Goal: Find specific page/section: Find specific page/section

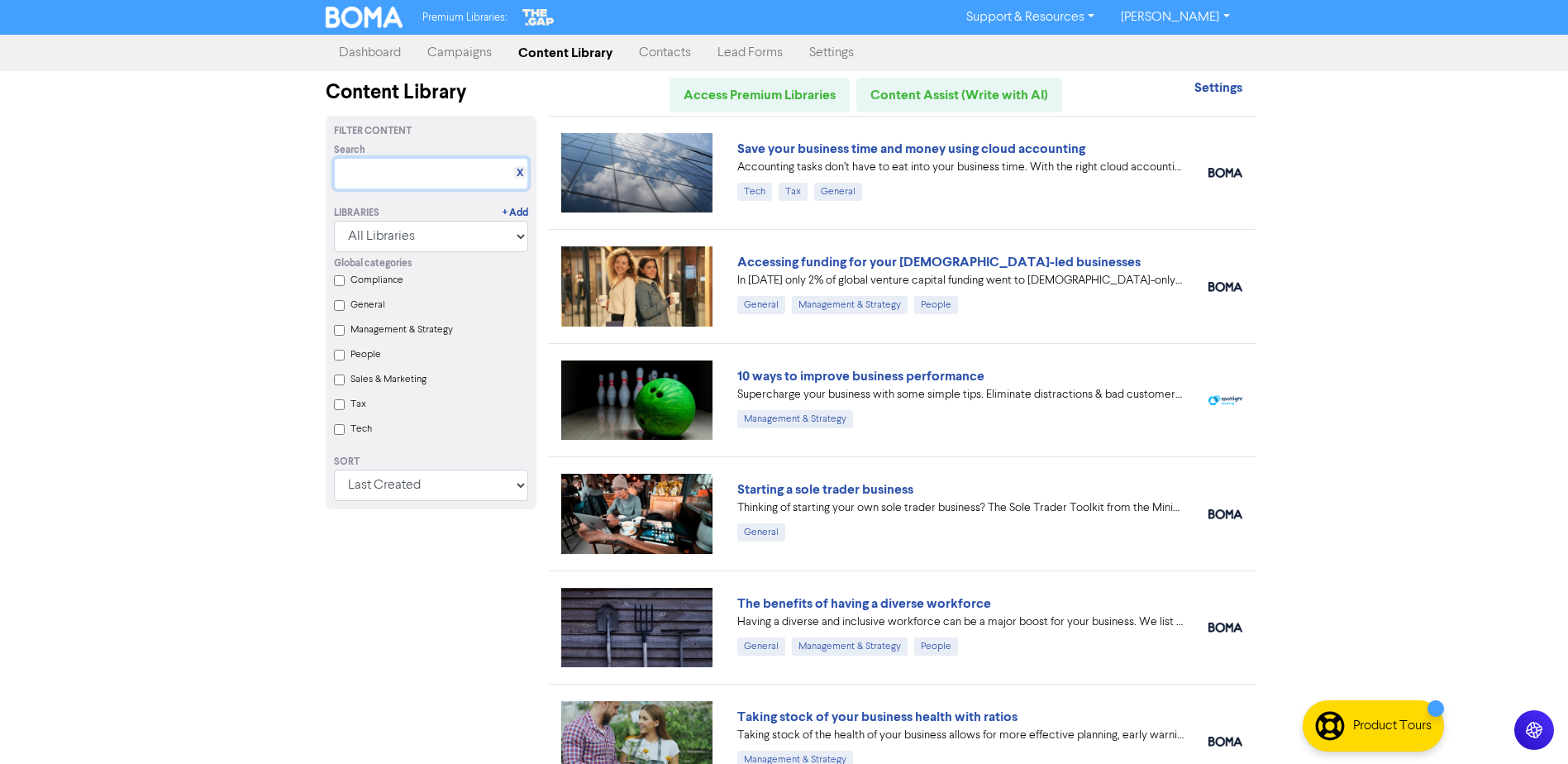
click at [488, 168] on input "text" at bounding box center [431, 173] width 195 height 31
type input "v"
paste input "Why you must set SMART goals"
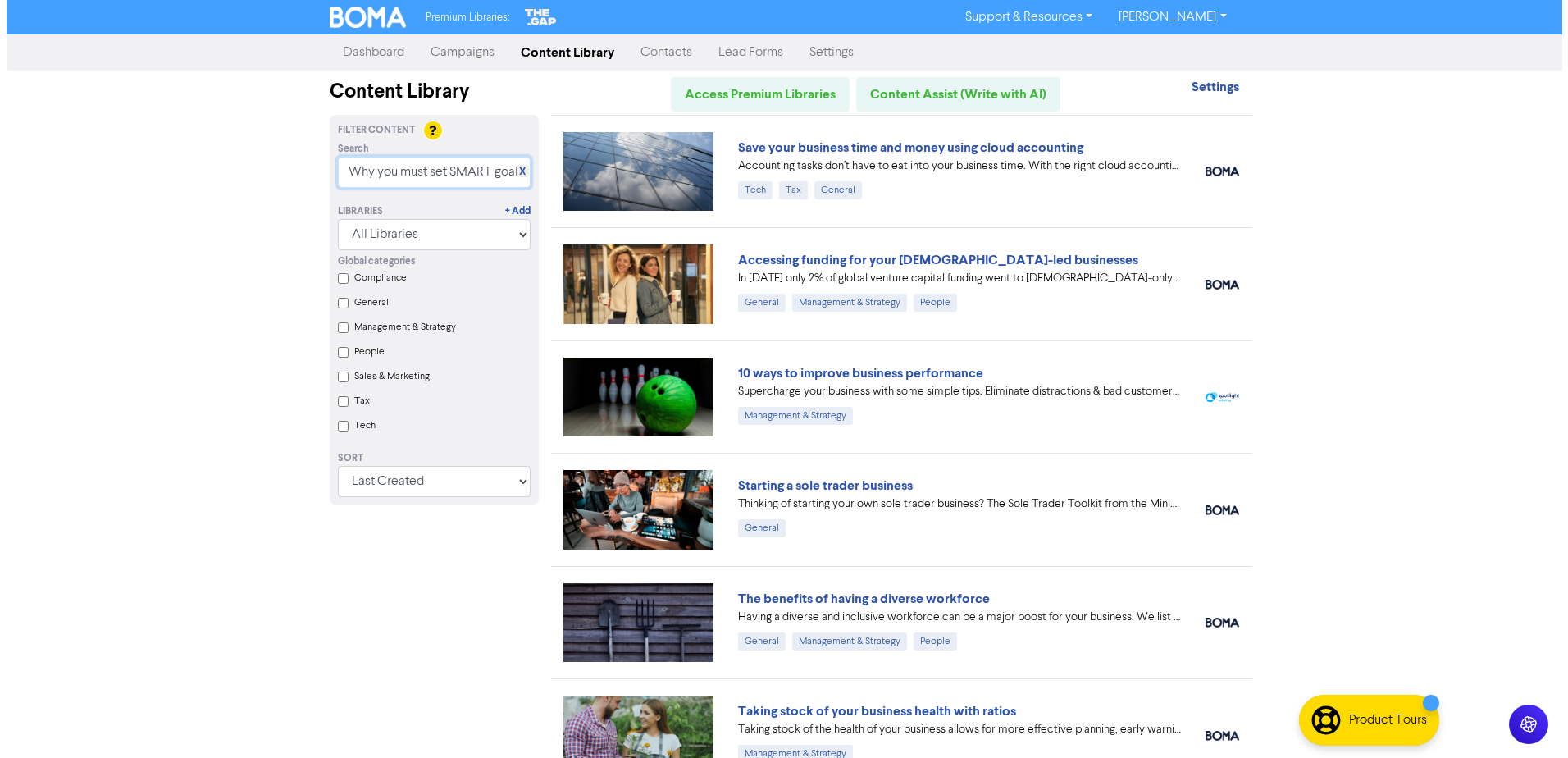
scroll to position [0, 6]
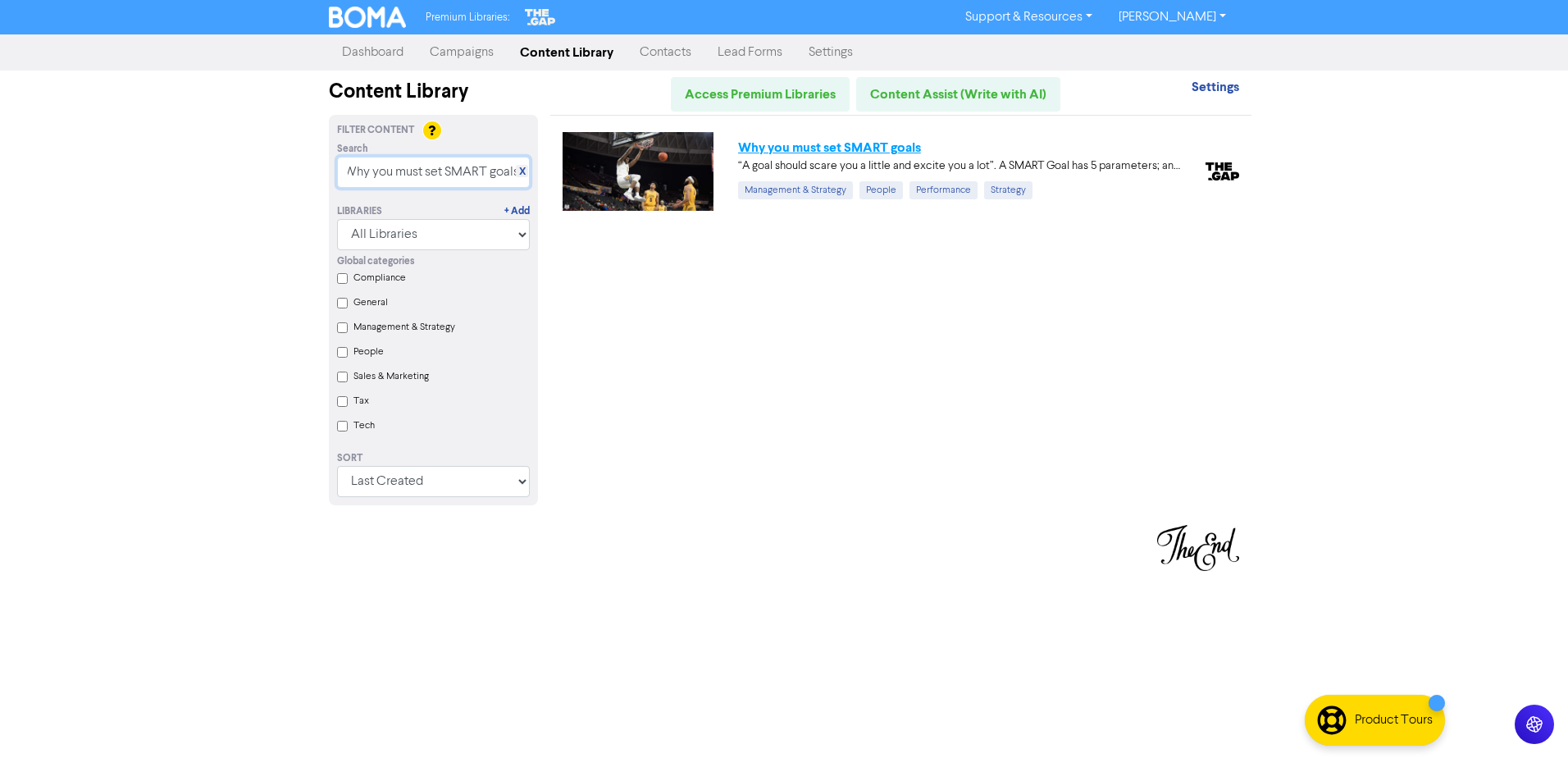
type input "Why you must set SMART goals"
click at [787, 143] on link "Why you must set SMART goals" at bounding box center [830, 147] width 183 height 16
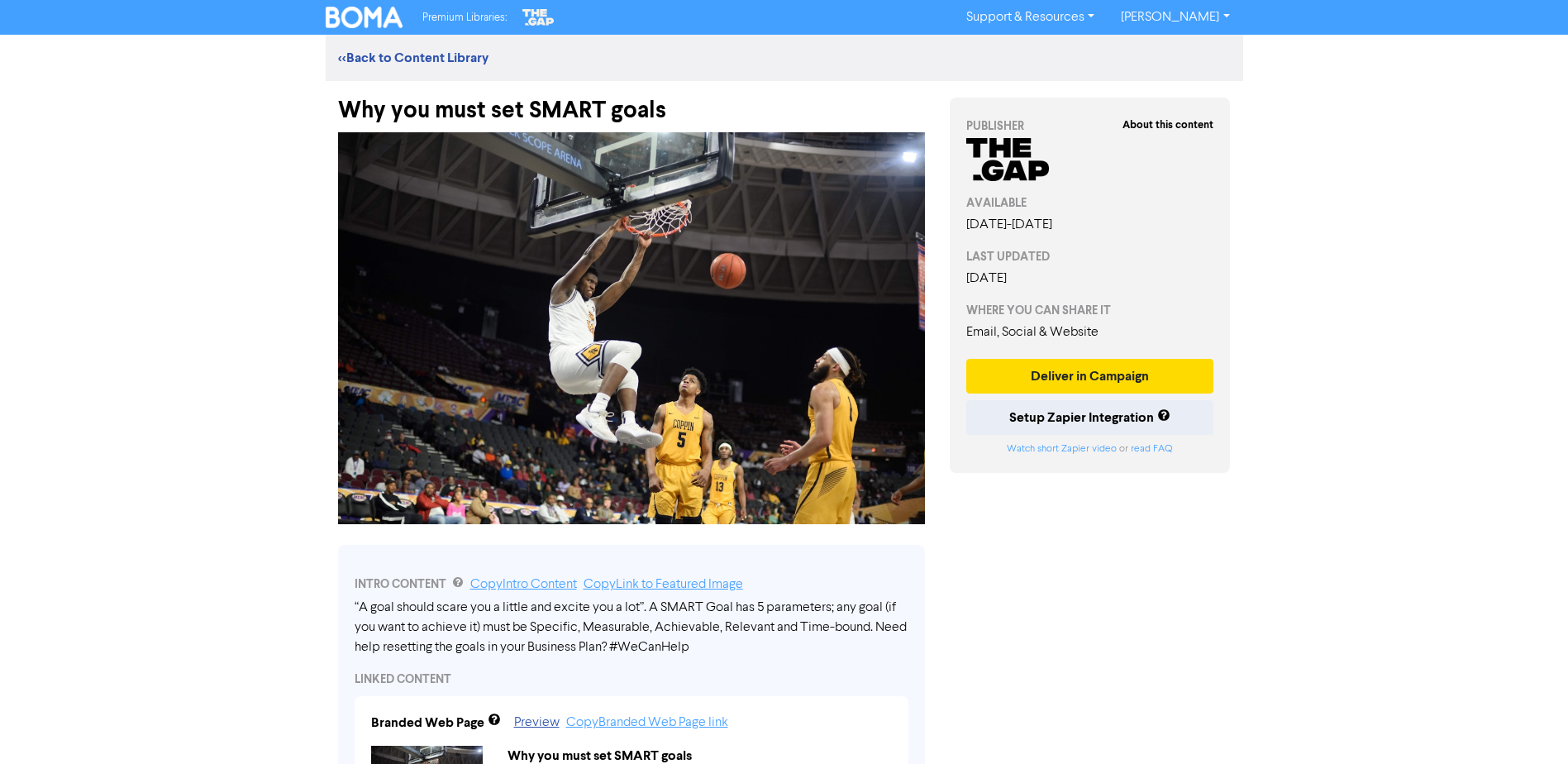
click at [376, 20] on img at bounding box center [364, 17] width 77 height 21
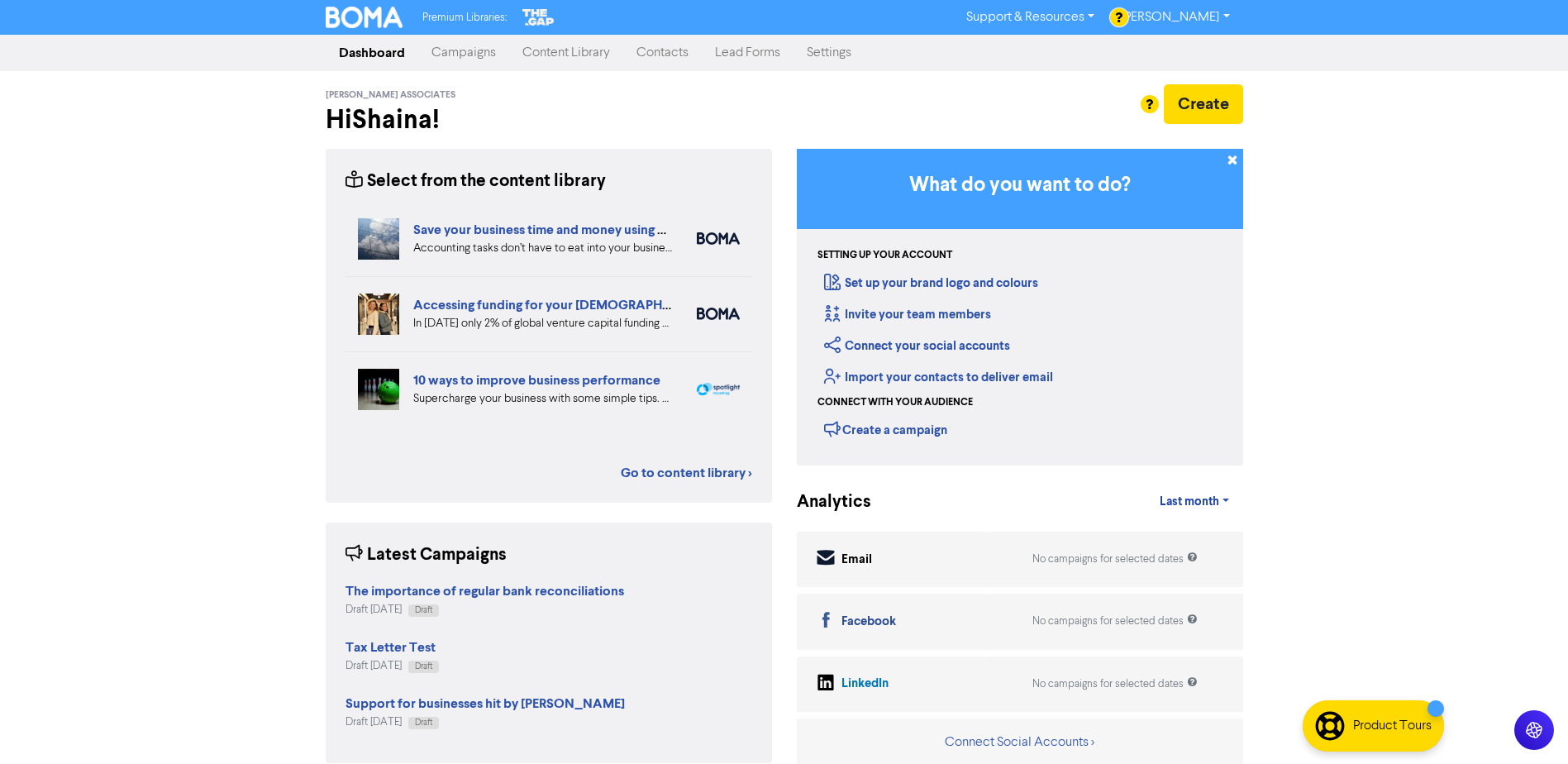
click at [564, 53] on link "Content Library" at bounding box center [566, 53] width 114 height 33
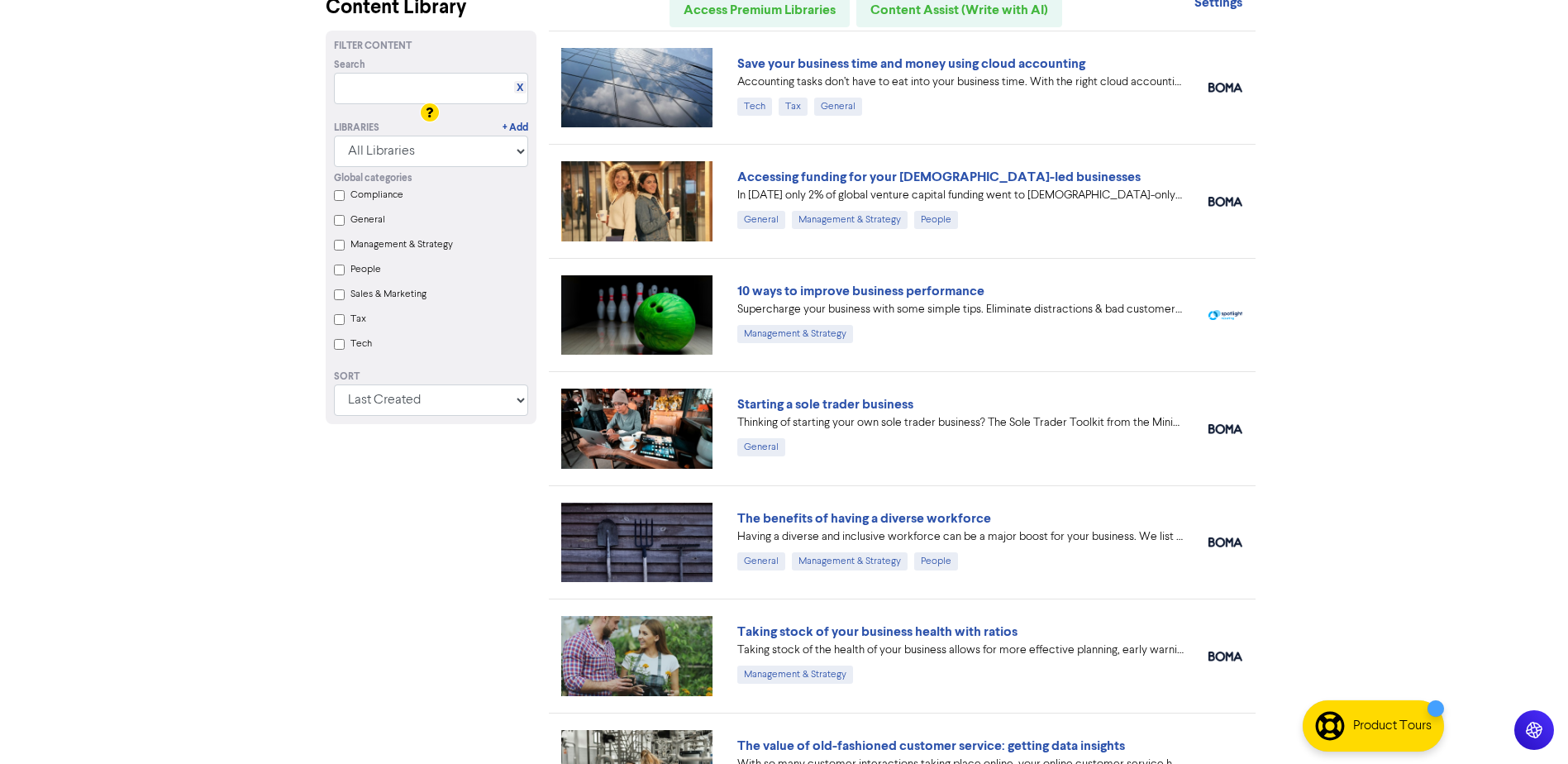
scroll to position [166, 0]
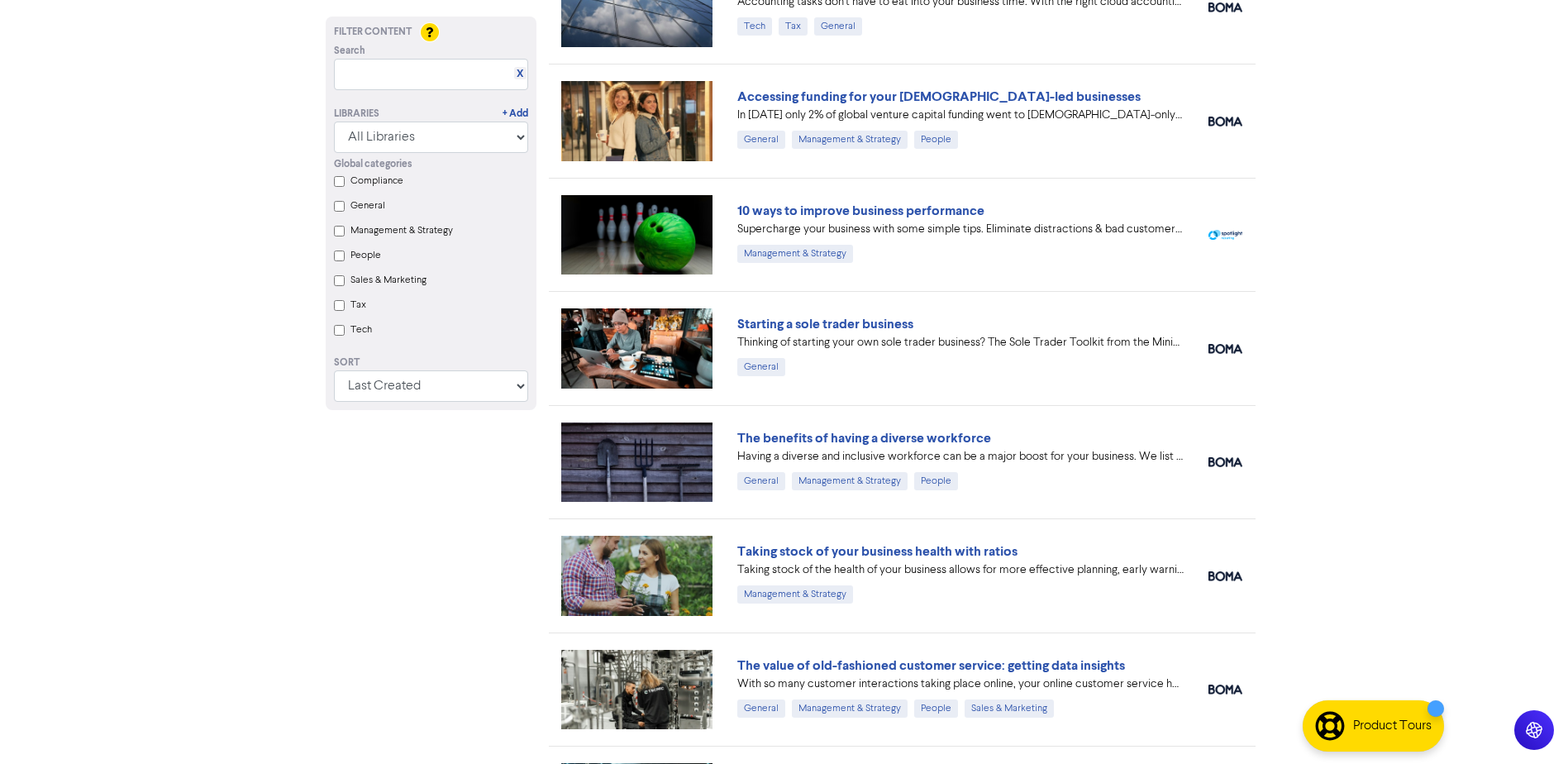
click at [353, 257] on label "People" at bounding box center [366, 256] width 31 height 15
click at [345, 257] on input "People" at bounding box center [339, 256] width 11 height 11
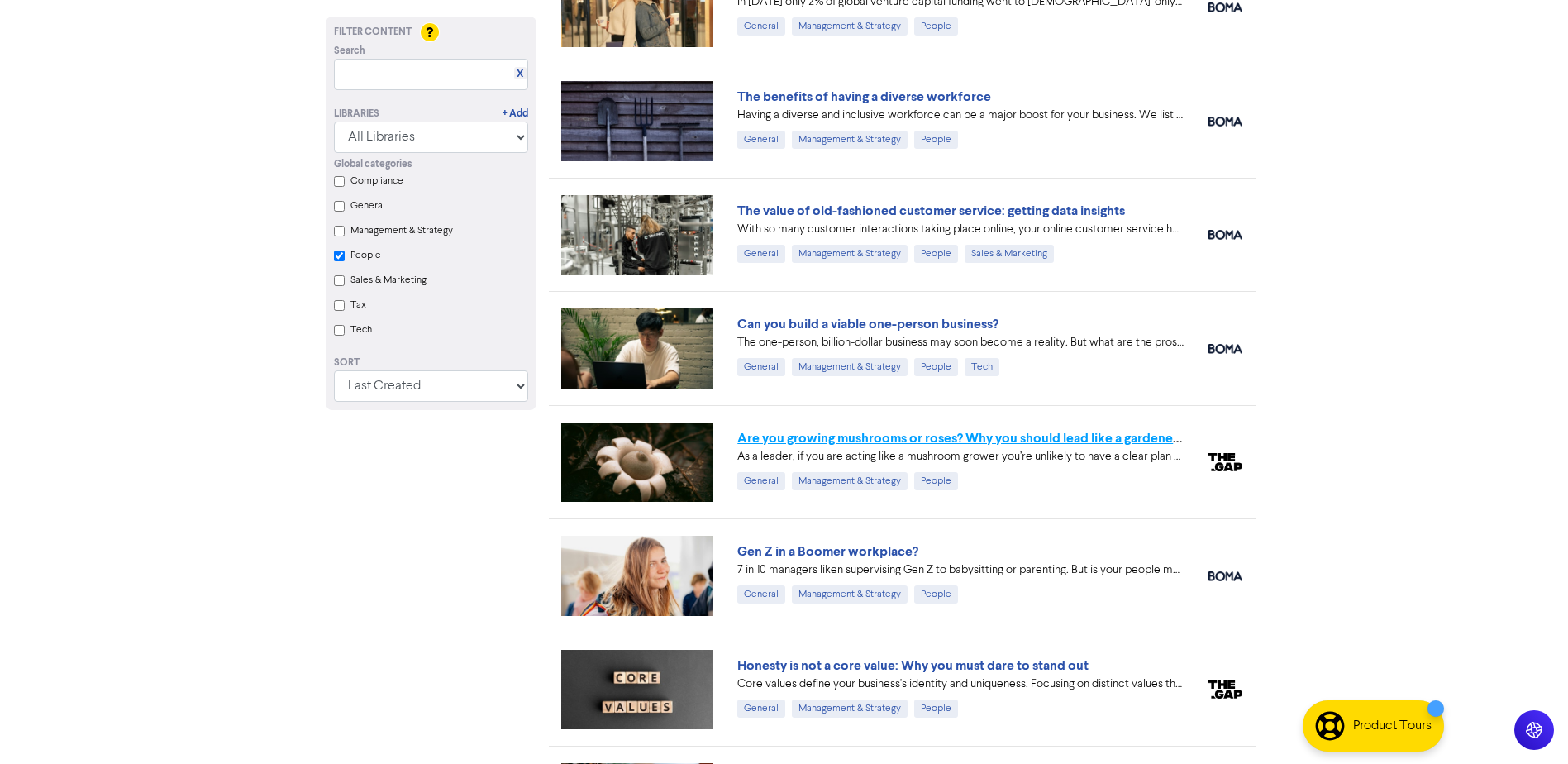
drag, startPoint x: 969, startPoint y: 446, endPoint x: 995, endPoint y: 439, distance: 26.9
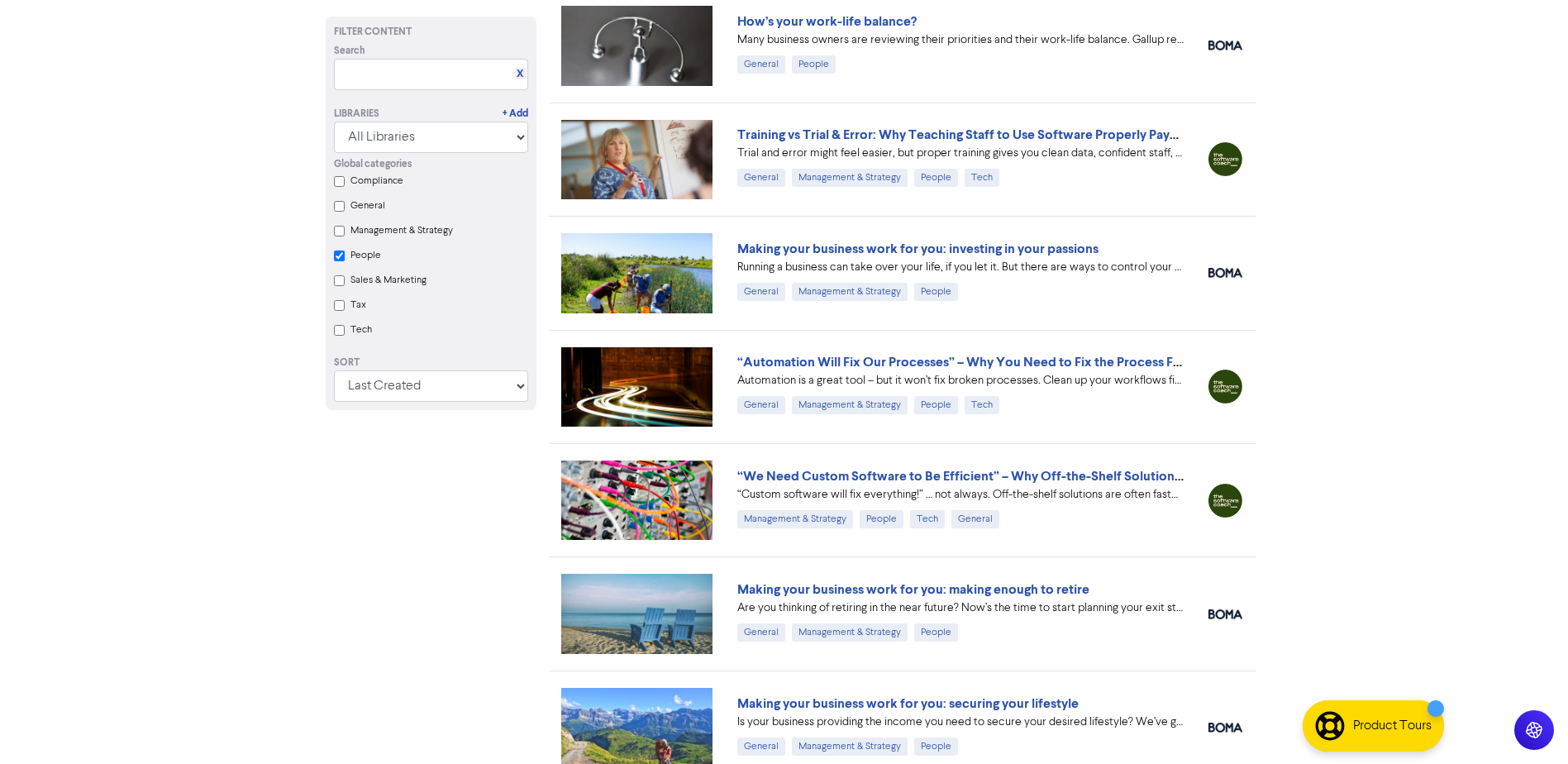
scroll to position [1625, 0]
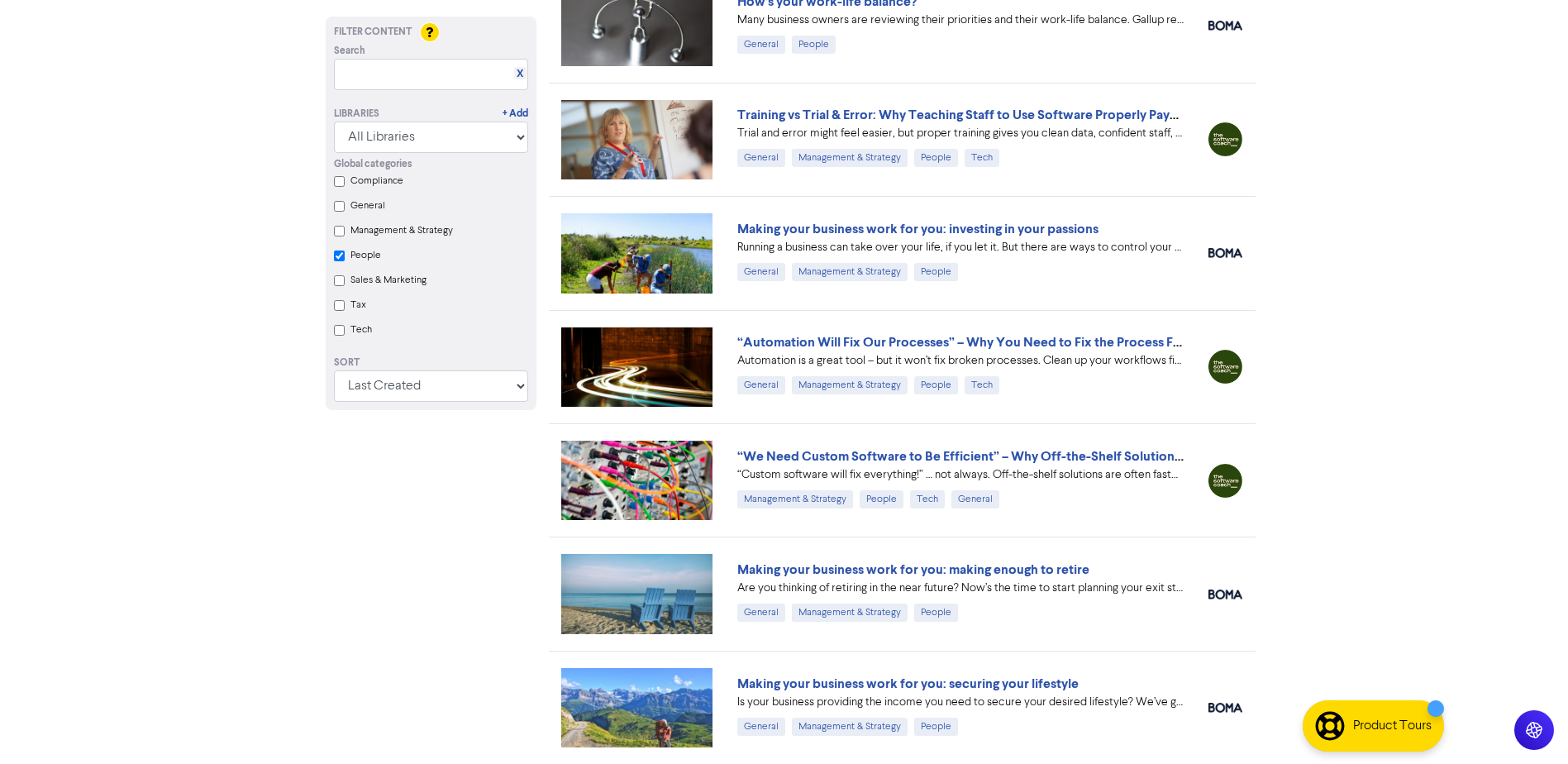
checkbox input "true"
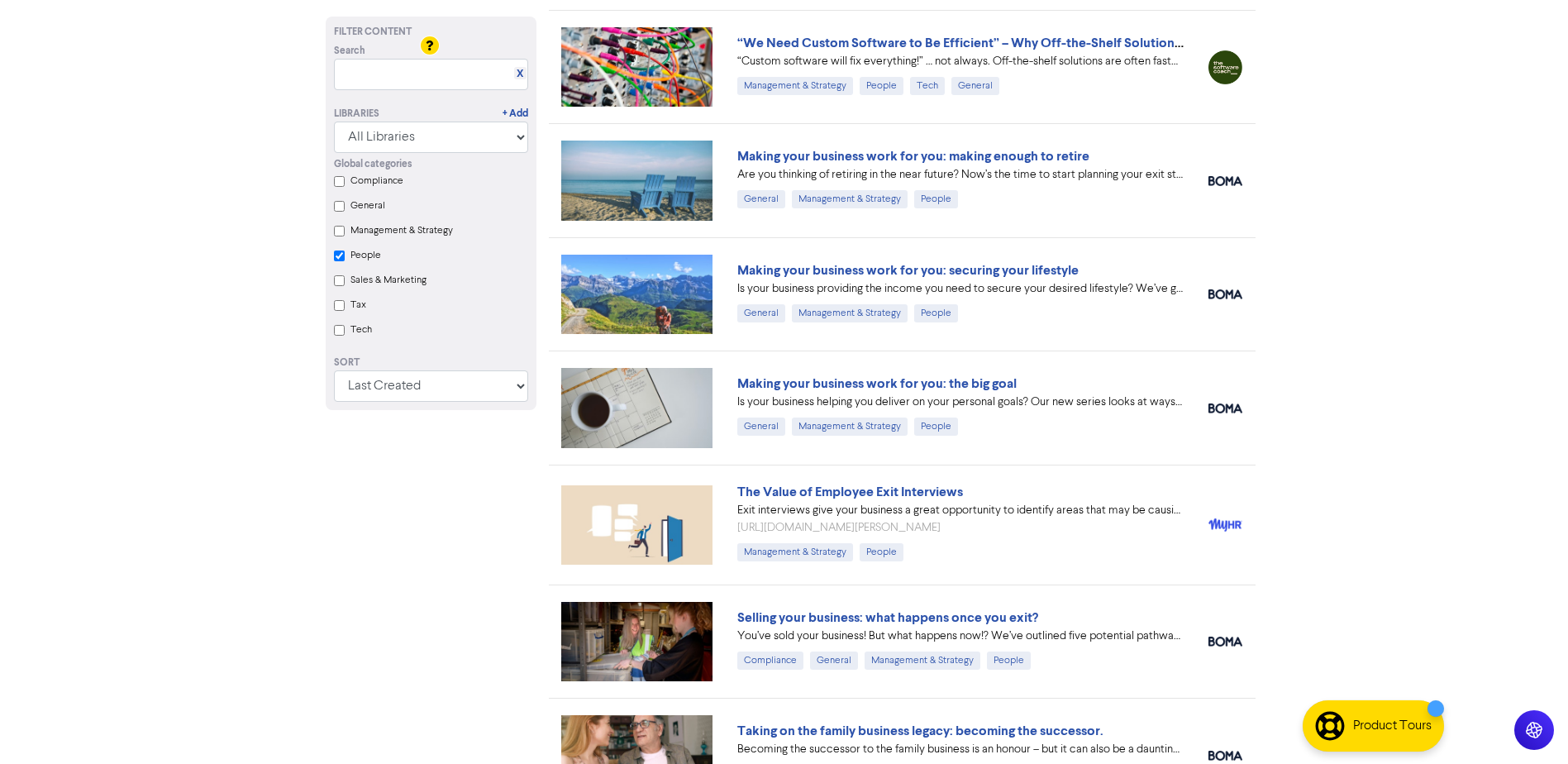
scroll to position [2204, 0]
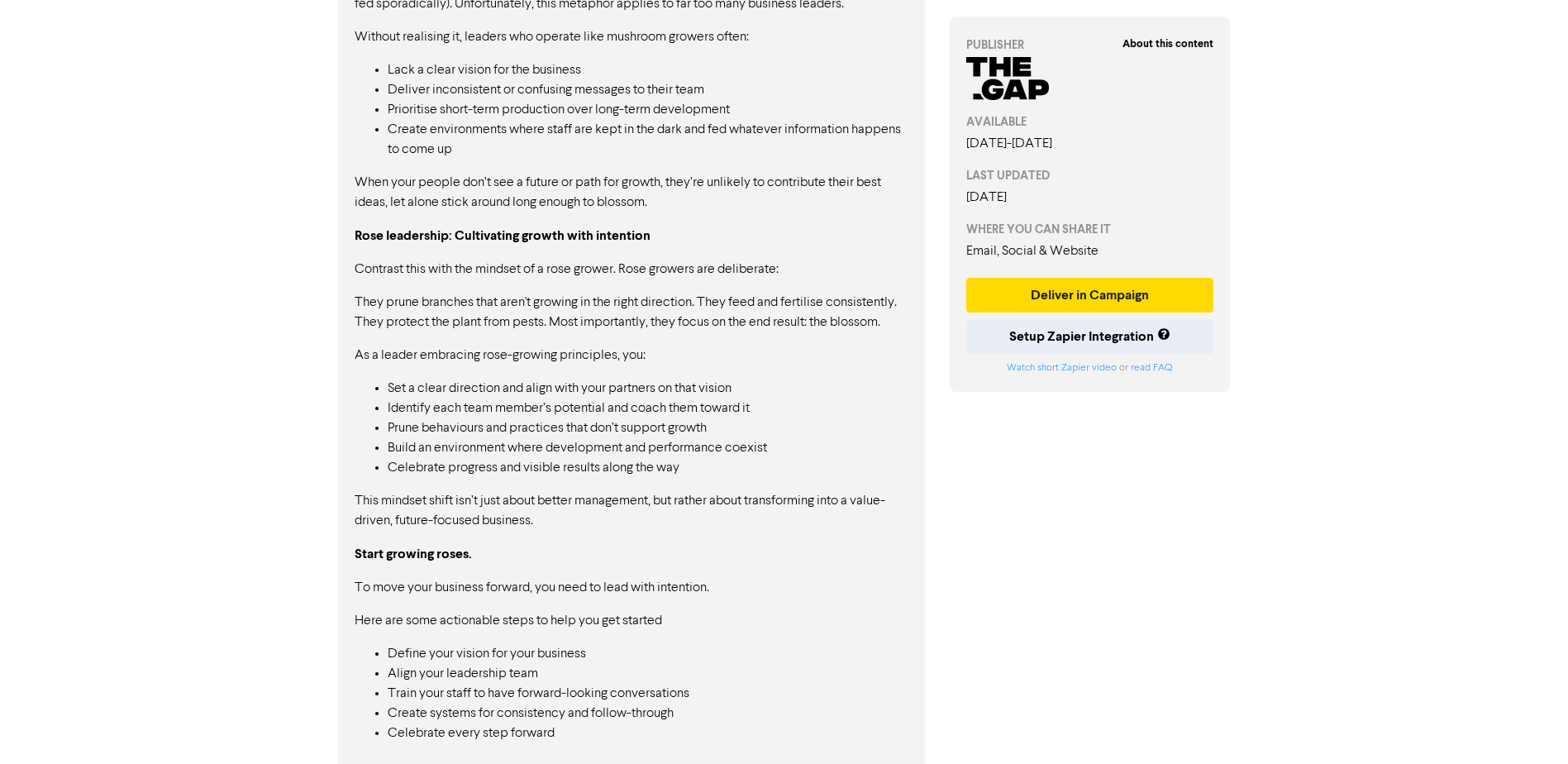
scroll to position [1091, 0]
